Goal: Information Seeking & Learning: Find specific fact

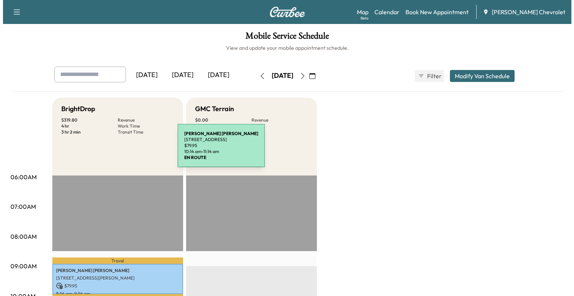
scroll to position [176, 0]
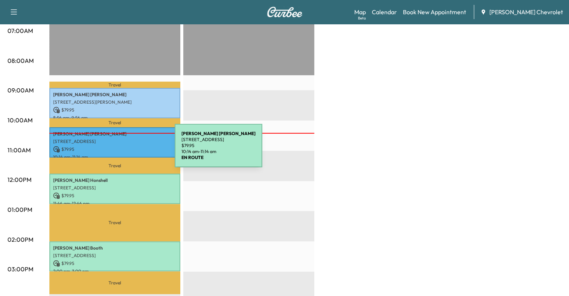
click at [119, 150] on p "$ 79.95" at bounding box center [114, 149] width 123 height 7
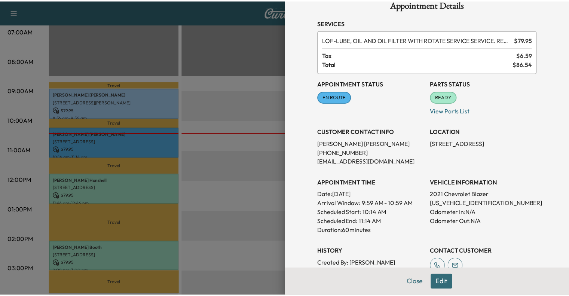
scroll to position [18, 0]
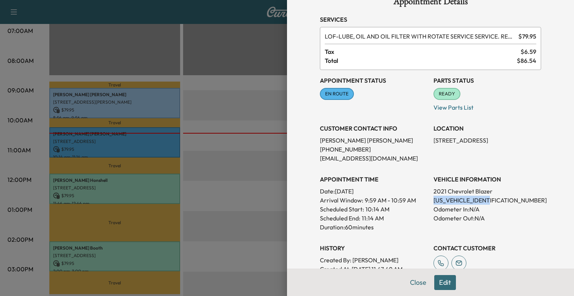
drag, startPoint x: 426, startPoint y: 198, endPoint x: 511, endPoint y: 198, distance: 84.9
click at [511, 198] on div "Appointment Status EN ROUTE Mark as Not Ready Parts Status READY Mark as Not Re…" at bounding box center [430, 180] width 221 height 221
copy p "[US_VEHICLE_IDENTIFICATION_NUMBER]"
click at [410, 284] on button "Close" at bounding box center [418, 282] width 26 height 15
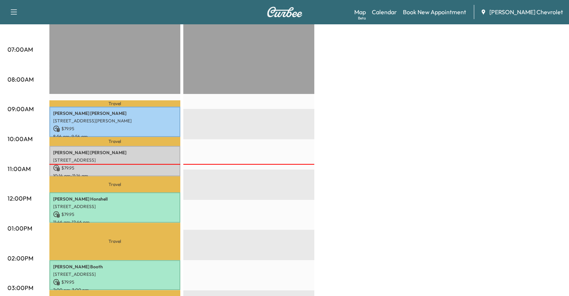
scroll to position [158, 0]
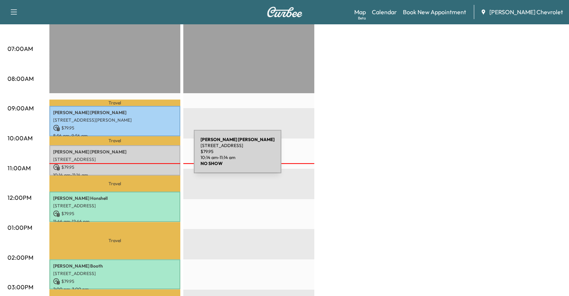
click at [138, 156] on p "[STREET_ADDRESS]" at bounding box center [114, 159] width 123 height 6
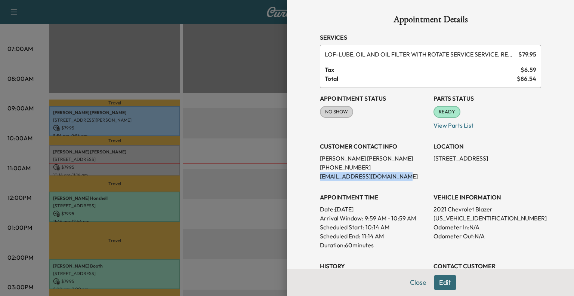
drag, startPoint x: 310, startPoint y: 175, endPoint x: 390, endPoint y: 176, distance: 80.8
click at [390, 176] on div "Appointment Details Services LOF - LUBE, OIL AND OIL FILTER WITH ROTATE SERVICE…" at bounding box center [430, 209] width 239 height 418
copy p "[EMAIL_ADDRESS][DOMAIN_NAME]"
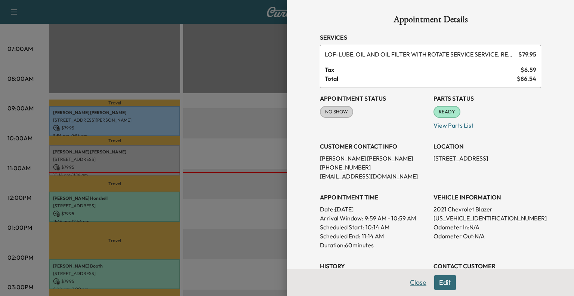
click at [405, 282] on button "Close" at bounding box center [418, 282] width 26 height 15
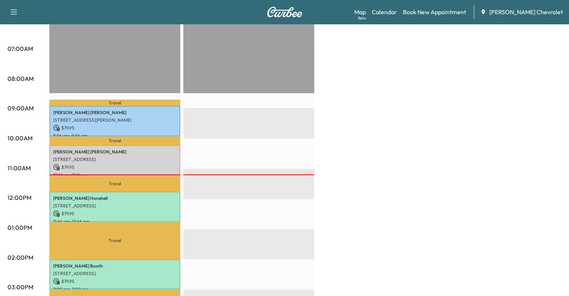
click at [405, 282] on div "BrightDrop $ 319.80 Revenue 4 hr Work Time 3 hr 2 min Transit Time Travel [PERS…" at bounding box center [305, 220] width 512 height 561
